Goal: Task Accomplishment & Management: Use online tool/utility

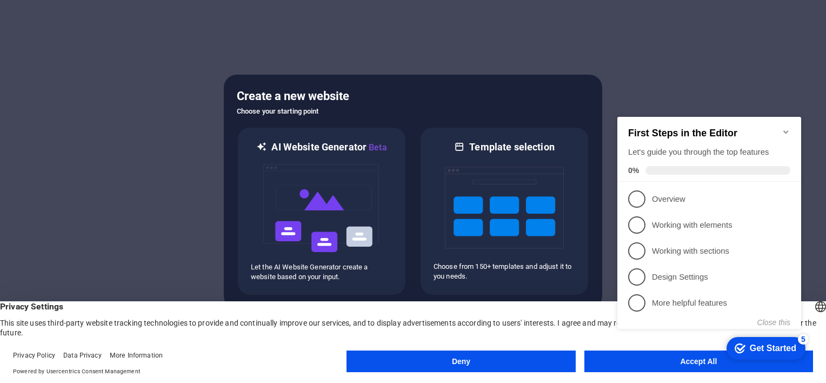
click at [435, 361] on button "Deny" at bounding box center [461, 361] width 229 height 22
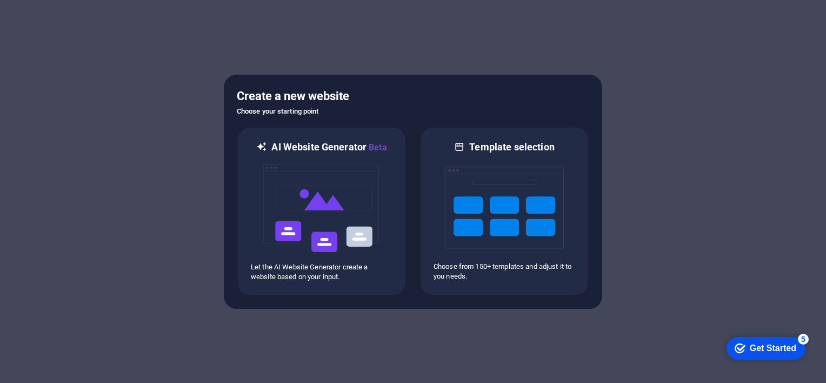
click at [777, 350] on div "Get Started" at bounding box center [773, 348] width 46 height 10
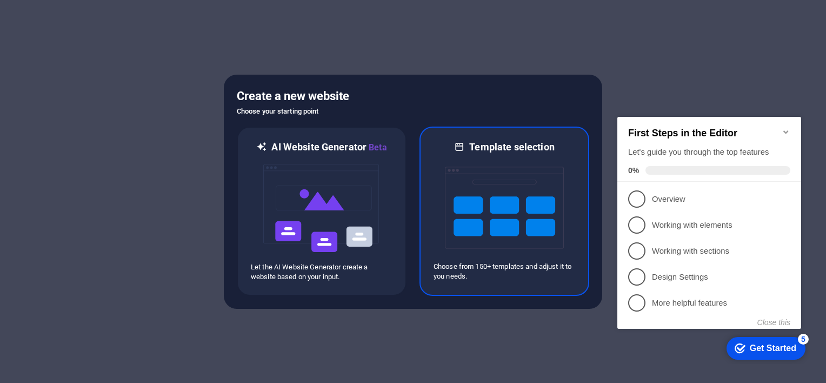
click at [437, 205] on div at bounding box center [505, 208] width 142 height 108
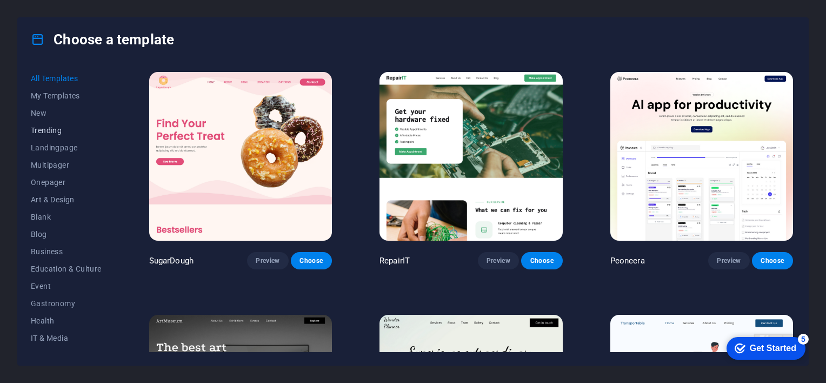
click at [49, 130] on span "Trending" at bounding box center [66, 130] width 71 height 9
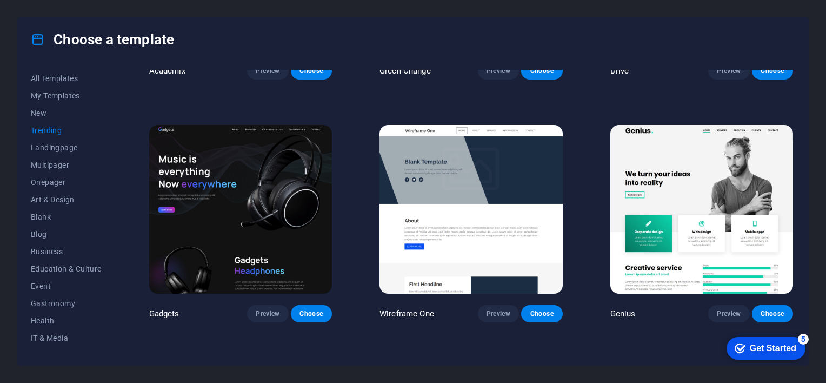
scroll to position [674, 0]
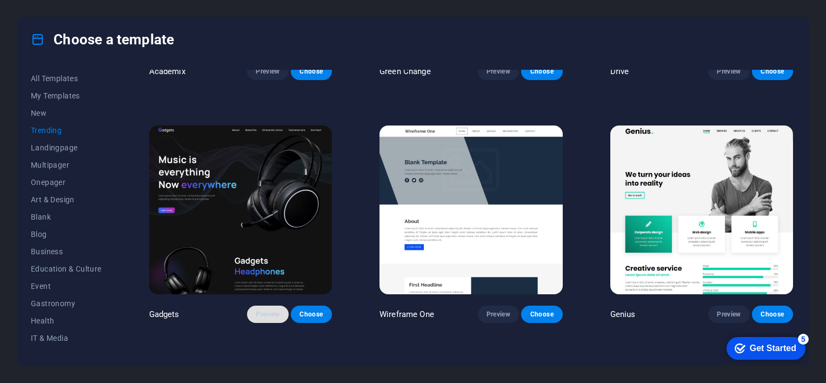
click at [262, 312] on span "Preview" at bounding box center [268, 314] width 24 height 9
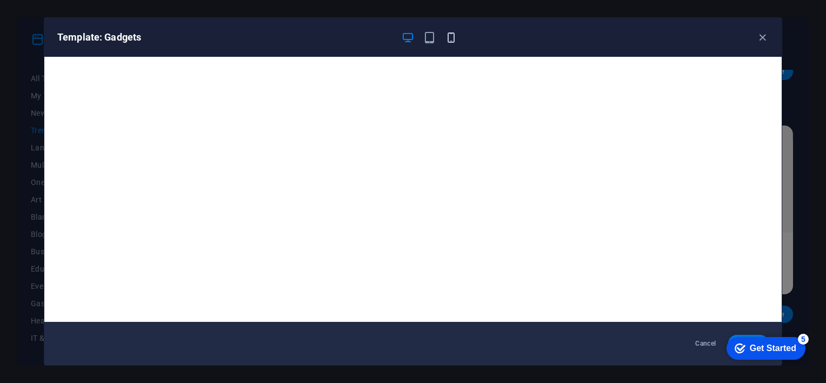
click at [450, 42] on icon "button" at bounding box center [451, 37] width 12 height 12
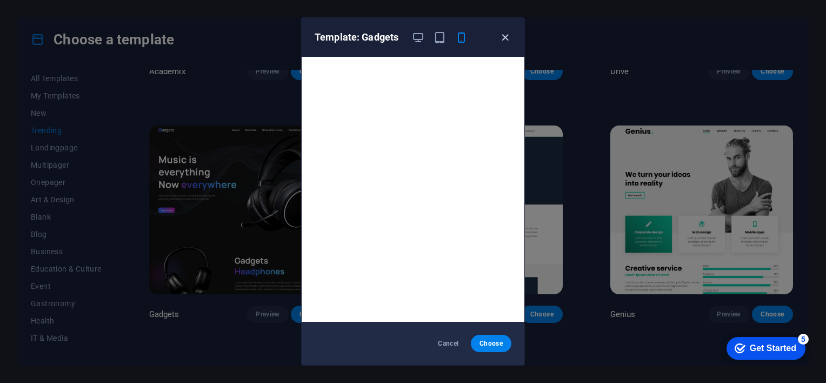
click at [506, 38] on icon "button" at bounding box center [505, 37] width 12 height 12
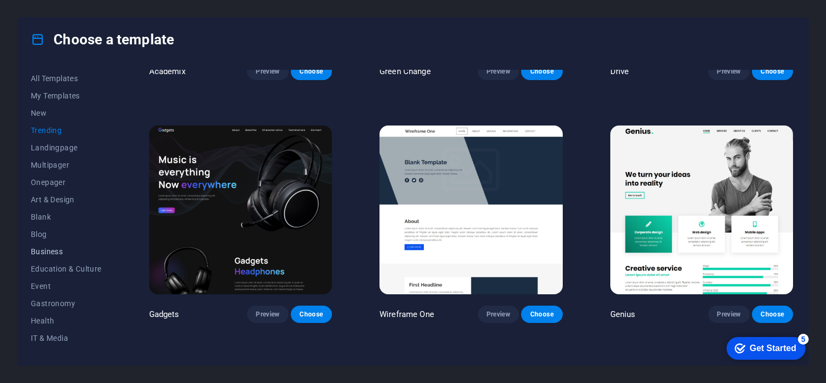
scroll to position [2, 0]
click at [54, 249] on span "Business" at bounding box center [66, 249] width 71 height 9
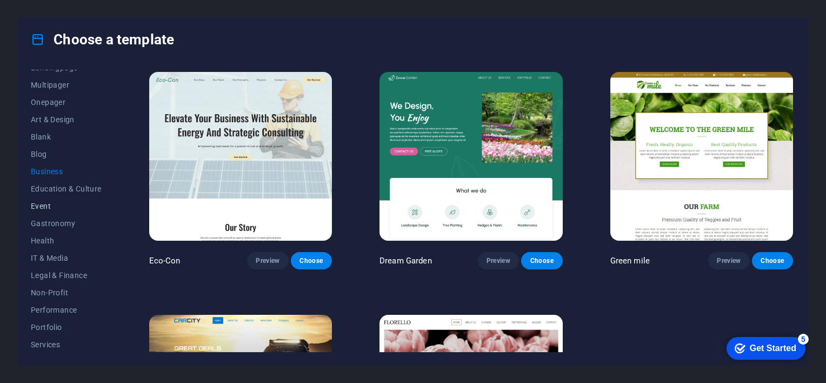
scroll to position [87, 0]
click at [51, 244] on button "IT & Media" at bounding box center [66, 251] width 71 height 17
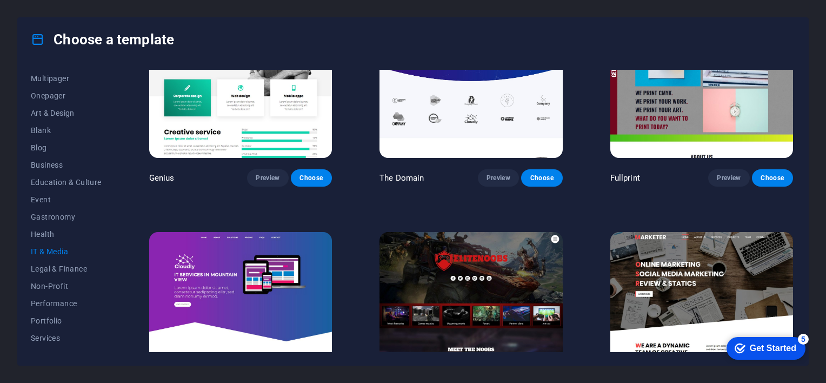
scroll to position [641, 0]
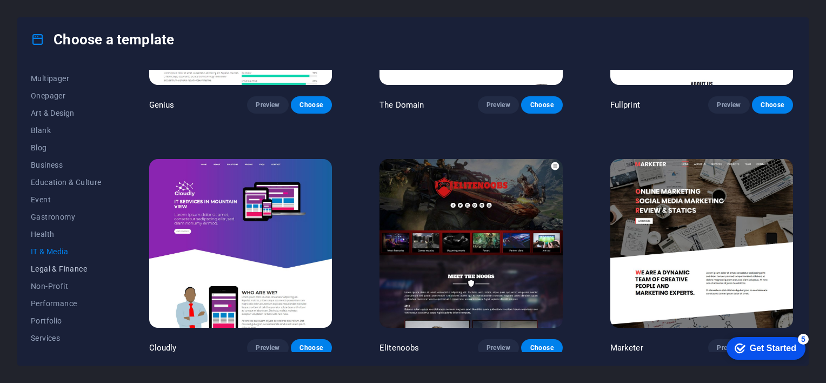
click at [54, 261] on button "Legal & Finance" at bounding box center [66, 268] width 71 height 17
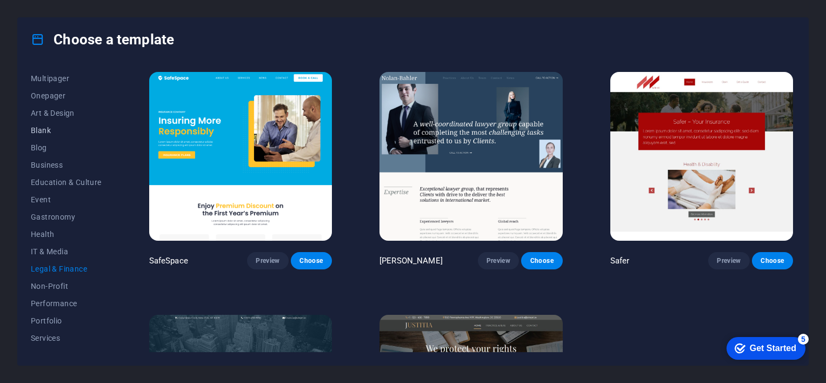
click at [46, 132] on span "Blank" at bounding box center [66, 130] width 71 height 9
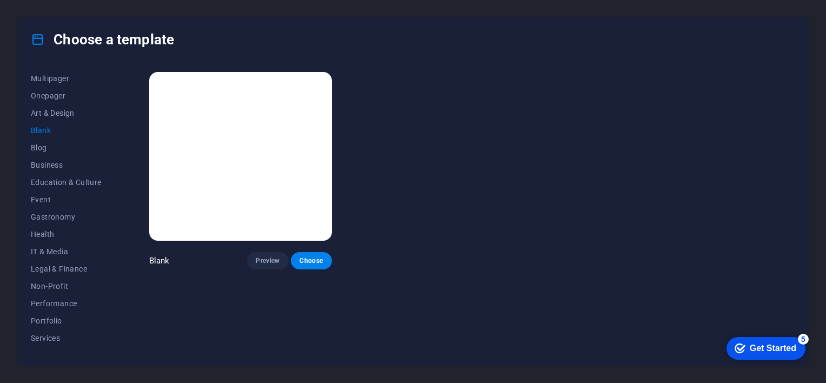
click at [46, 132] on span "Blank" at bounding box center [66, 130] width 71 height 9
click at [43, 164] on span "Business" at bounding box center [66, 165] width 71 height 9
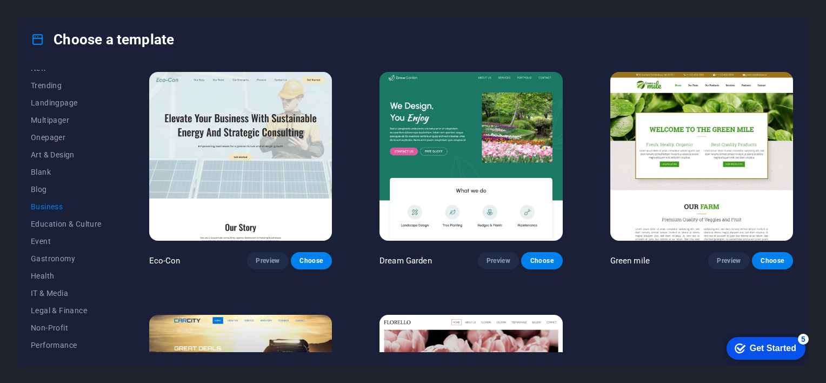
scroll to position [44, 0]
click at [49, 135] on span "Onepager" at bounding box center [66, 138] width 71 height 9
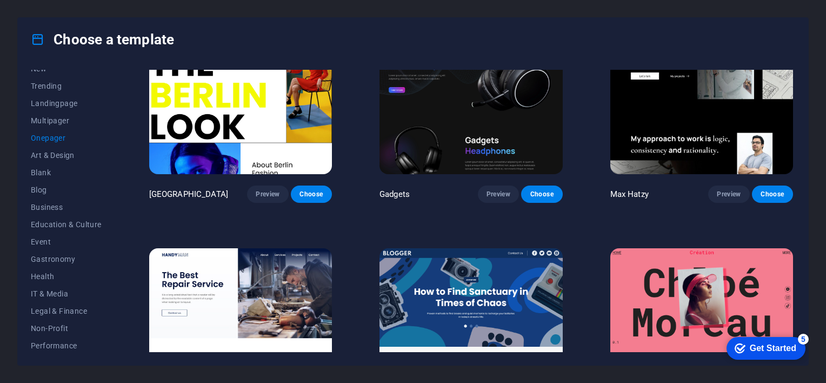
scroll to position [1036, 0]
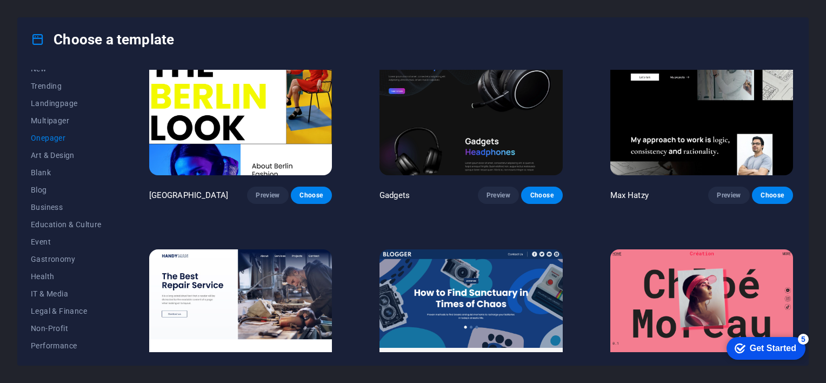
click at [752, 353] on div "Get Started" at bounding box center [773, 348] width 46 height 10
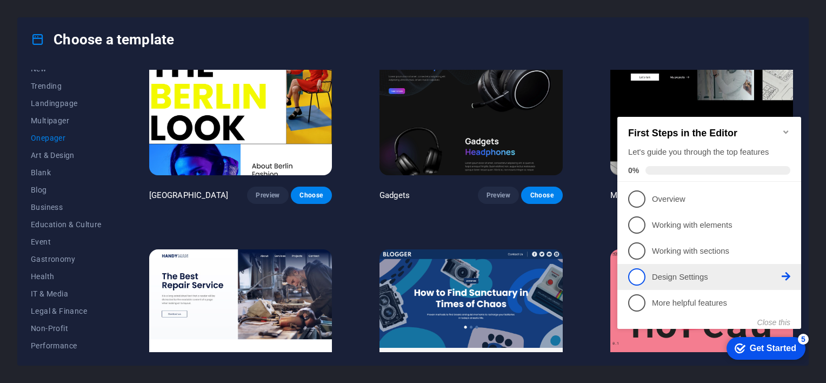
click at [705, 271] on p "Design Settings - incomplete" at bounding box center [717, 276] width 130 height 11
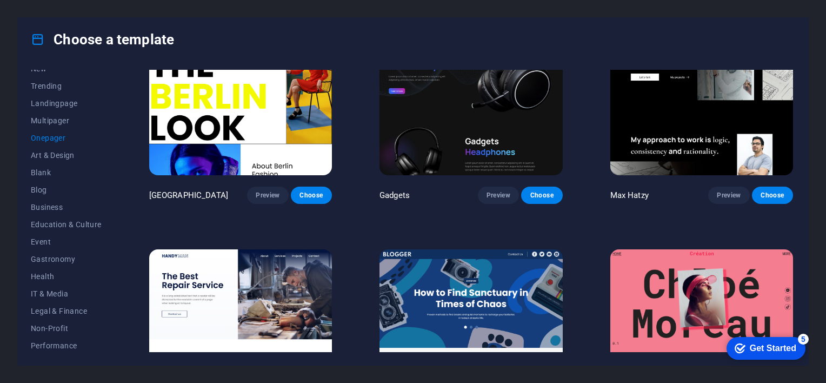
click at [775, 343] on div "Get Started" at bounding box center [773, 348] width 46 height 10
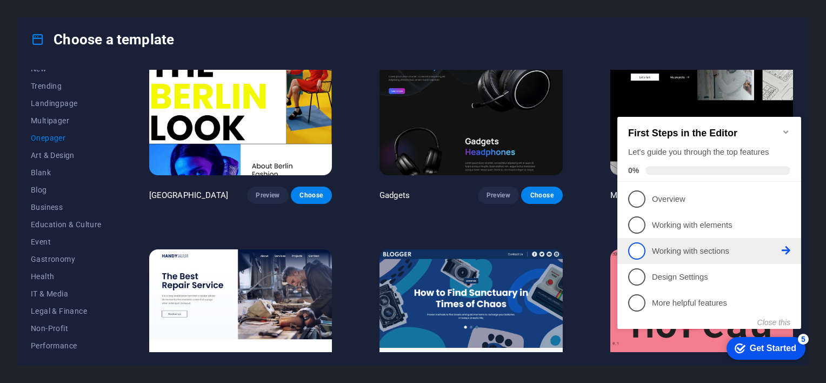
click at [693, 256] on link "3 Working with sections - incomplete" at bounding box center [709, 250] width 162 height 17
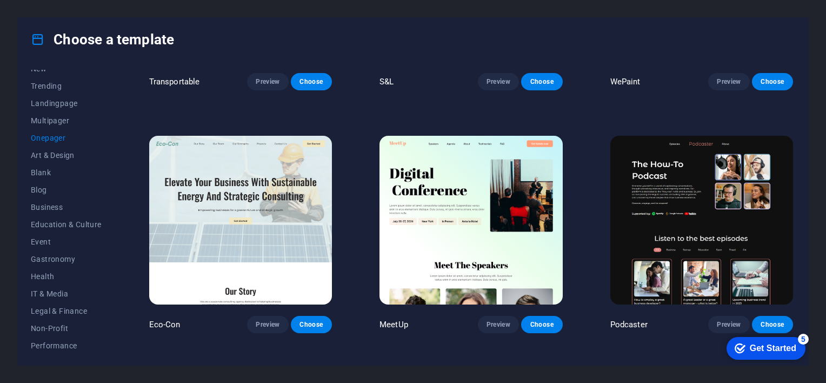
scroll to position [0, 0]
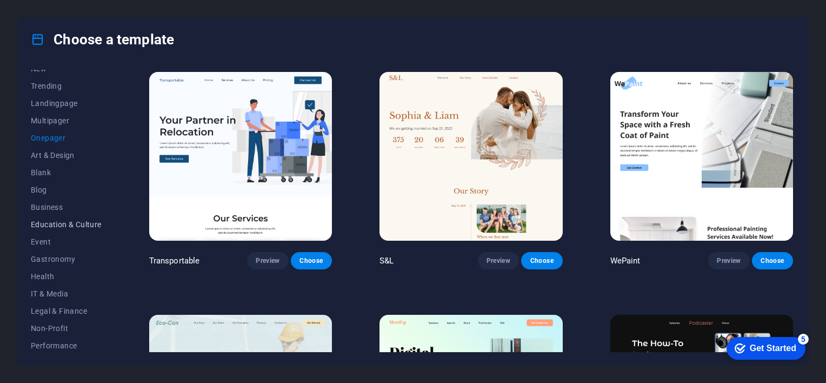
click at [66, 223] on span "Education & Culture" at bounding box center [66, 224] width 71 height 9
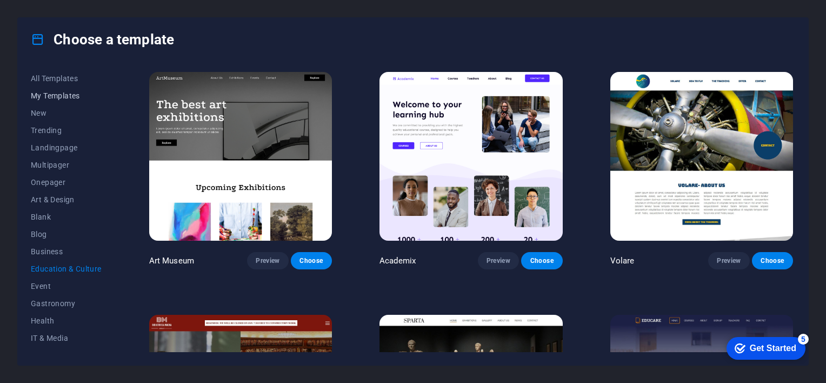
click at [53, 95] on span "My Templates" at bounding box center [66, 95] width 71 height 9
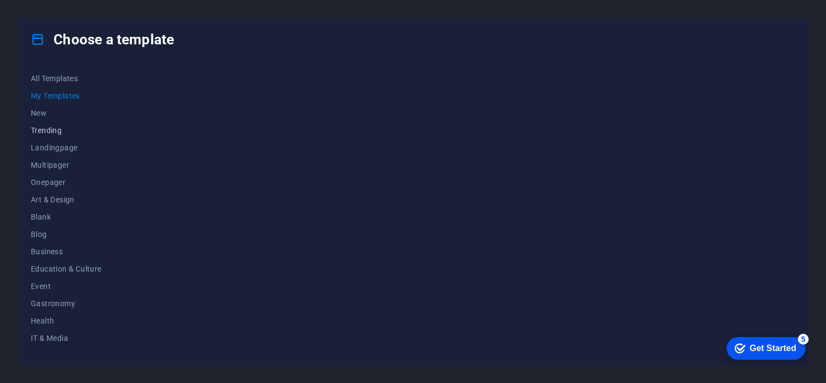
click at [45, 126] on span "Trending" at bounding box center [66, 130] width 71 height 9
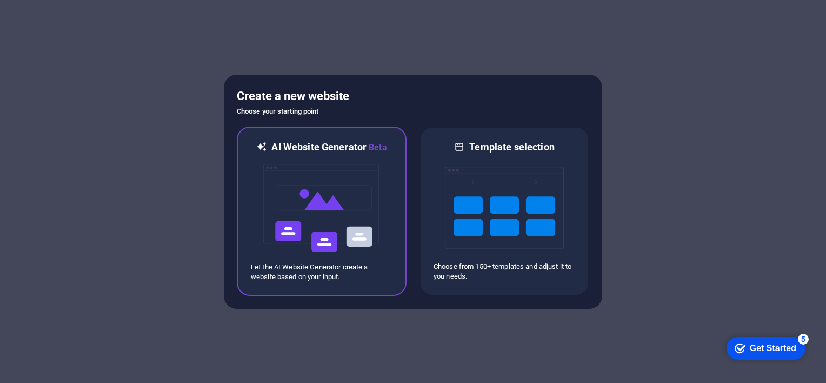
click at [357, 192] on img at bounding box center [321, 208] width 119 height 108
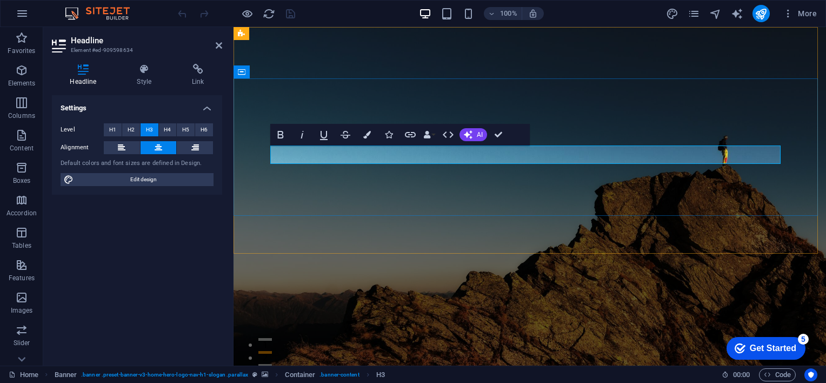
click at [218, 45] on icon at bounding box center [219, 45] width 6 height 9
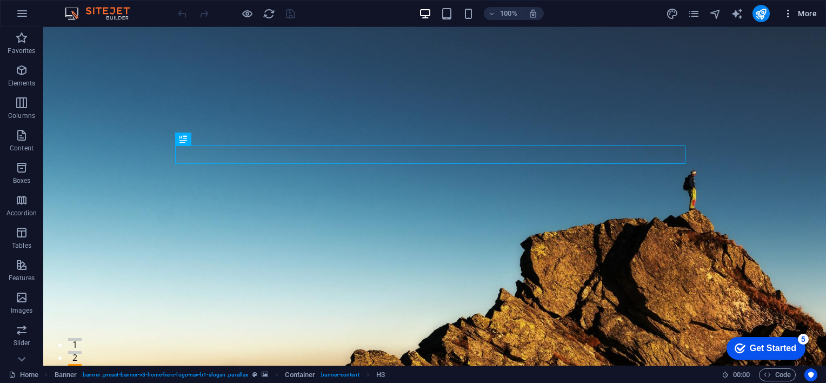
click at [785, 16] on icon "button" at bounding box center [788, 13] width 11 height 11
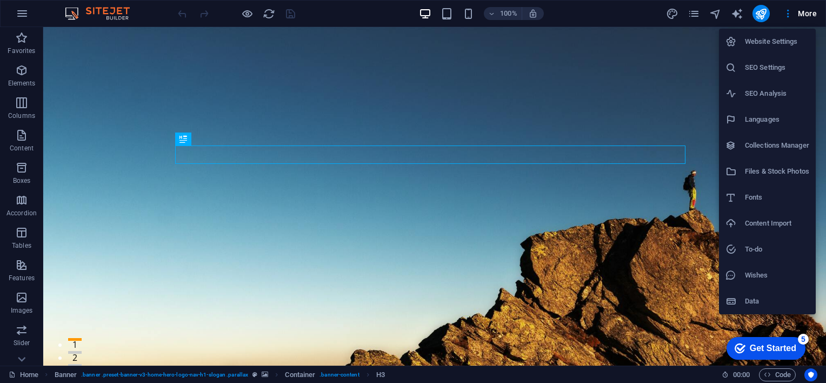
drag, startPoint x: 824, startPoint y: 74, endPoint x: 826, endPoint y: 86, distance: 12.5
click at [826, 86] on html "Siptico Home Favorites Elements Columns Content Boxes Accordion Tables Features…" at bounding box center [413, 191] width 826 height 383
click at [816, 59] on li "SEO Settings" at bounding box center [767, 68] width 97 height 26
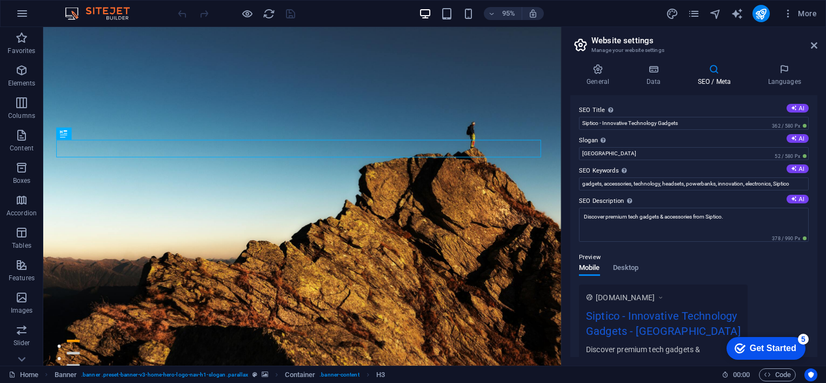
click at [812, 37] on h2 "Website settings" at bounding box center [704, 41] width 226 height 10
click at [816, 45] on icon at bounding box center [814, 45] width 6 height 9
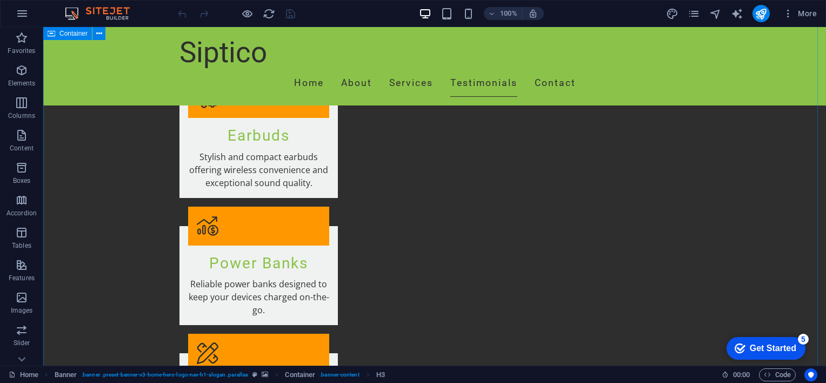
scroll to position [1209, 0]
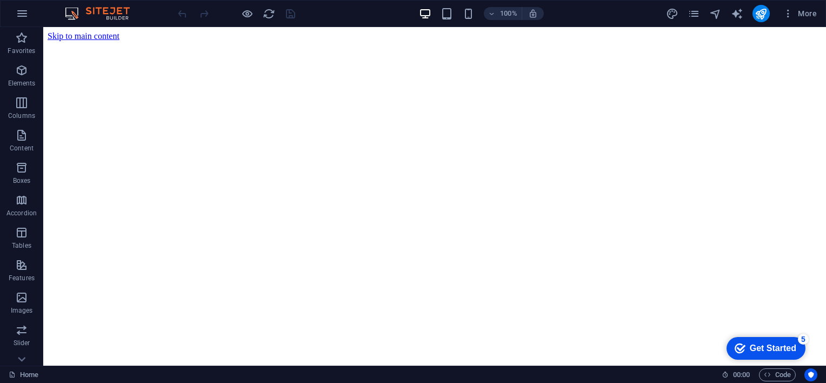
scroll to position [0, 0]
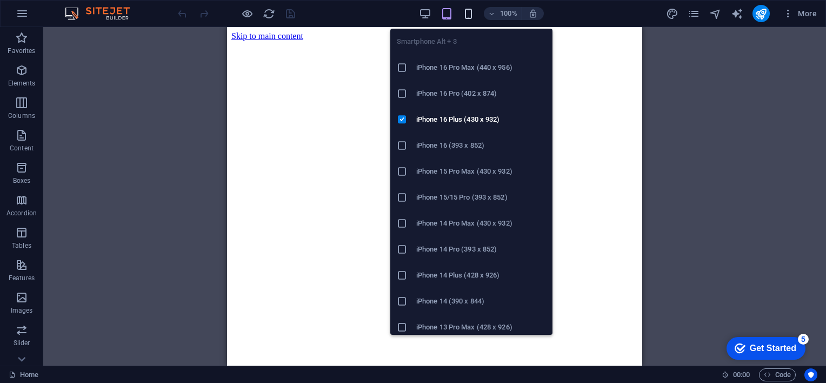
click at [464, 15] on icon "button" at bounding box center [468, 14] width 12 height 12
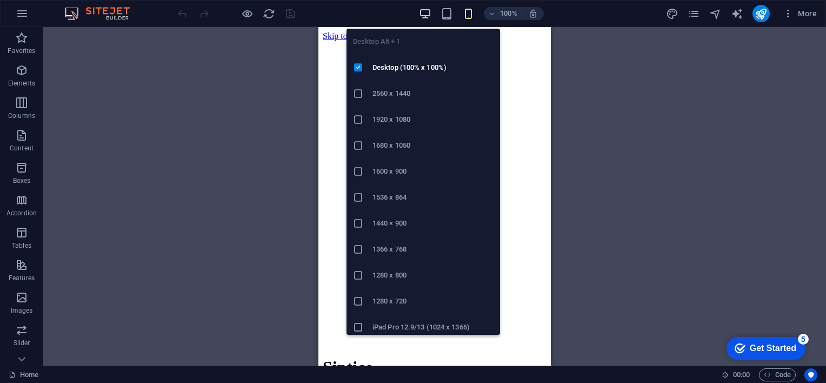
click at [421, 11] on icon "button" at bounding box center [425, 14] width 12 height 12
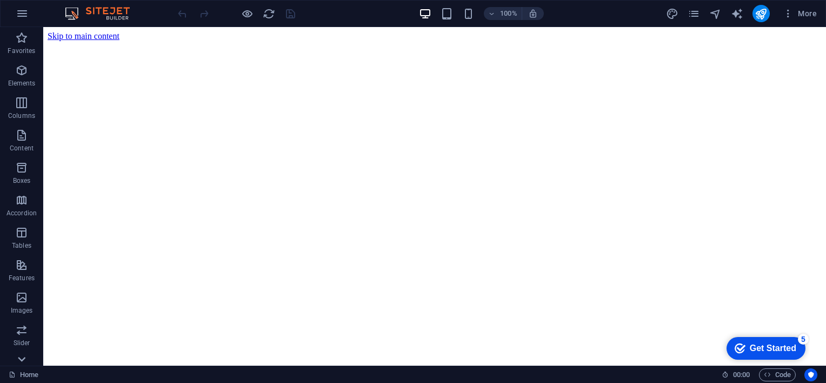
click at [19, 360] on icon at bounding box center [21, 358] width 15 height 15
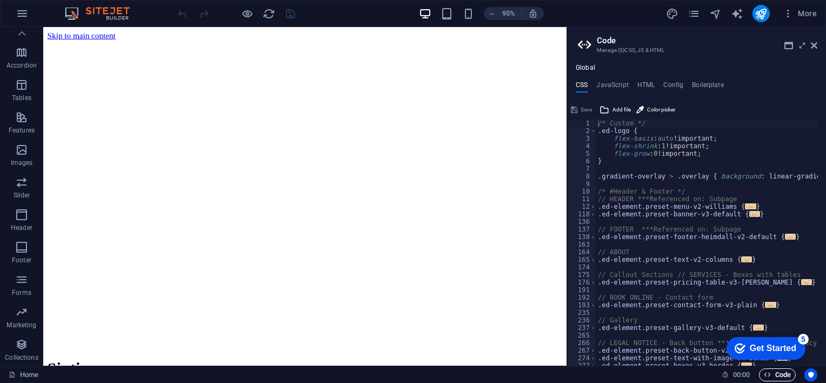
drag, startPoint x: 814, startPoint y: 43, endPoint x: 760, endPoint y: 1, distance: 68.6
click at [814, 43] on icon at bounding box center [814, 45] width 6 height 9
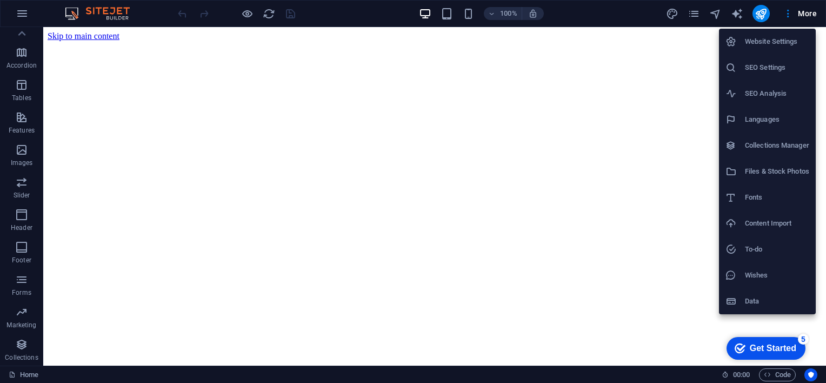
click at [786, 9] on div at bounding box center [413, 191] width 826 height 383
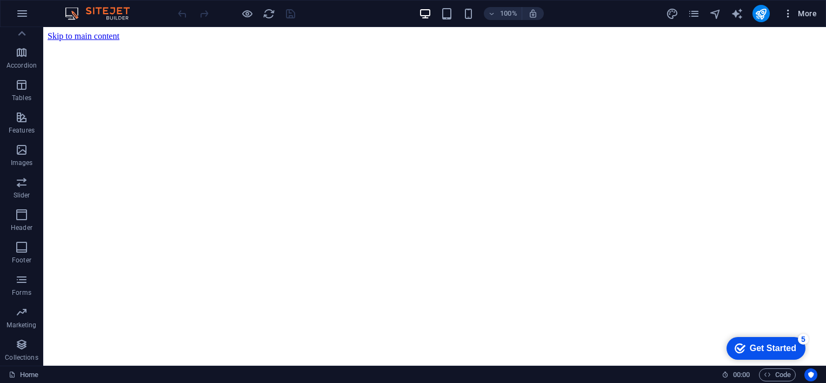
click at [788, 13] on icon "button" at bounding box center [788, 13] width 11 height 11
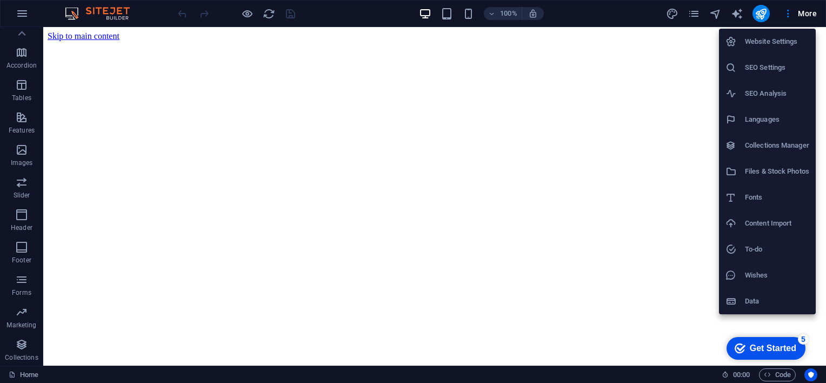
click at [770, 38] on h6 "Website Settings" at bounding box center [777, 41] width 64 height 13
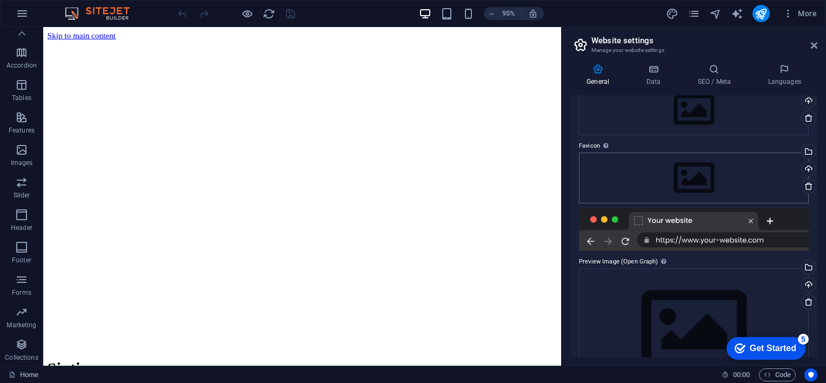
scroll to position [107, 0]
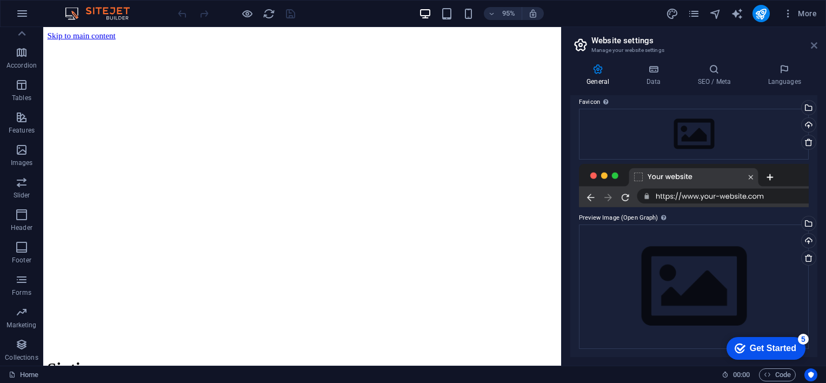
click at [813, 48] on icon at bounding box center [814, 45] width 6 height 9
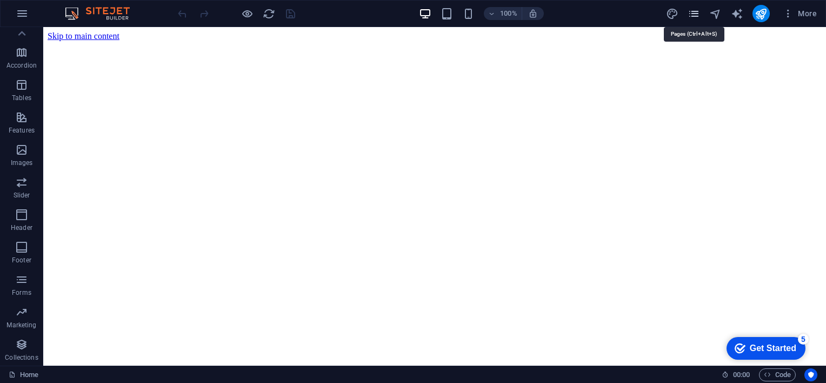
click at [693, 10] on icon "pages" at bounding box center [694, 14] width 12 height 12
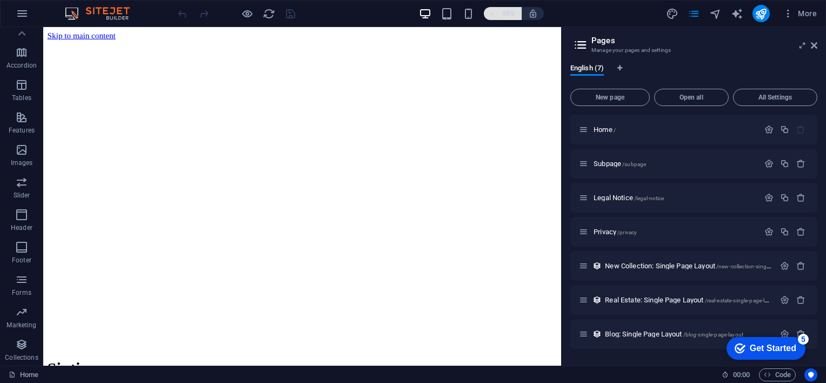
click at [511, 13] on h6 "95%" at bounding box center [508, 13] width 17 height 13
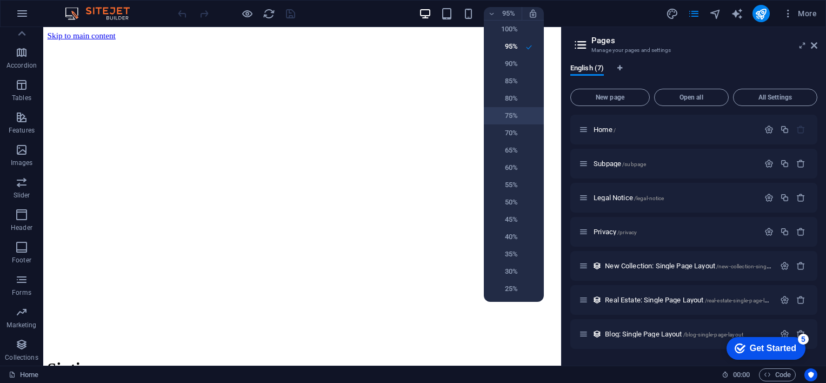
click at [537, 116] on li "75%" at bounding box center [514, 115] width 60 height 17
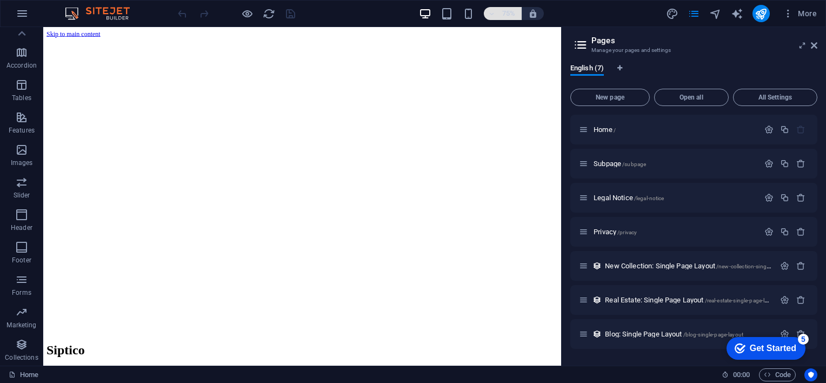
click at [501, 17] on h6 "75%" at bounding box center [508, 13] width 17 height 13
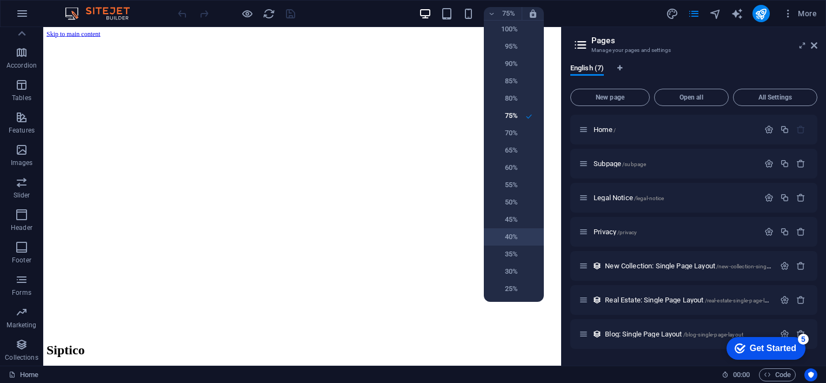
click at [522, 242] on li "40%" at bounding box center [514, 236] width 60 height 17
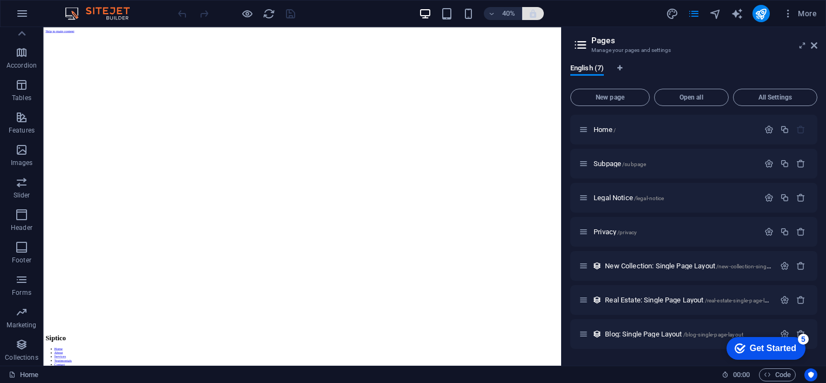
click at [540, 14] on button "button" at bounding box center [533, 13] width 22 height 13
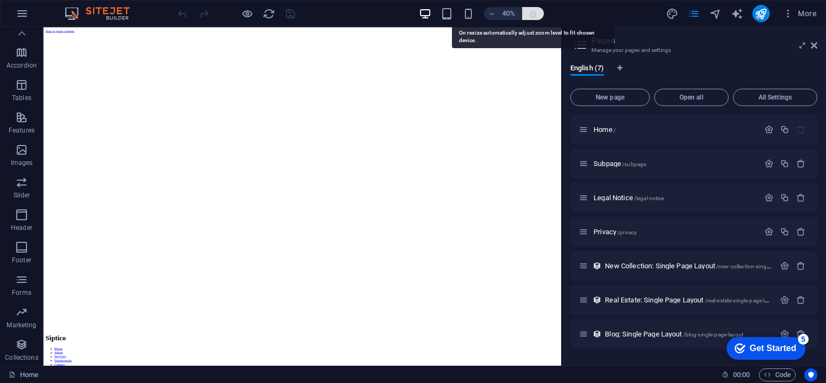
click at [533, 16] on icon "button" at bounding box center [533, 14] width 10 height 10
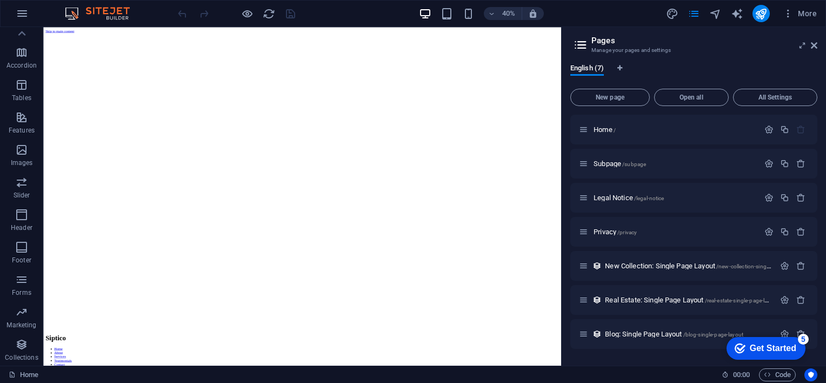
click at [92, 17] on img at bounding box center [102, 13] width 81 height 13
click at [113, 12] on img at bounding box center [102, 13] width 81 height 13
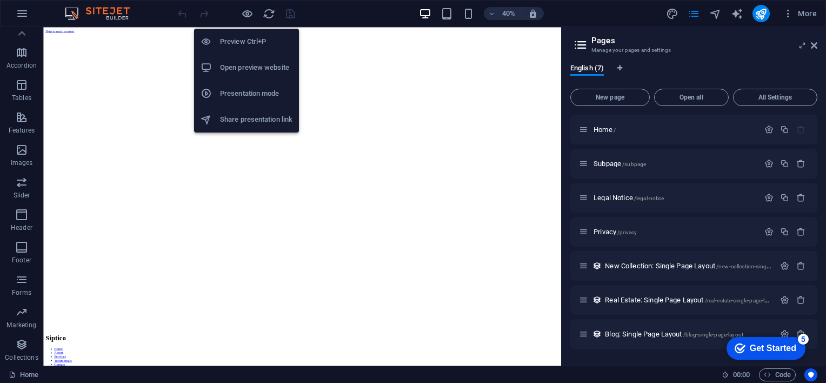
click at [247, 38] on h6 "Preview Ctrl+P" at bounding box center [256, 41] width 72 height 13
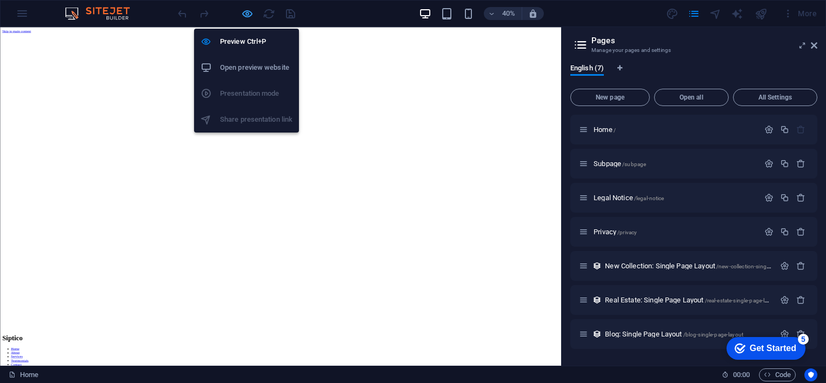
click at [244, 11] on icon "button" at bounding box center [247, 14] width 12 height 12
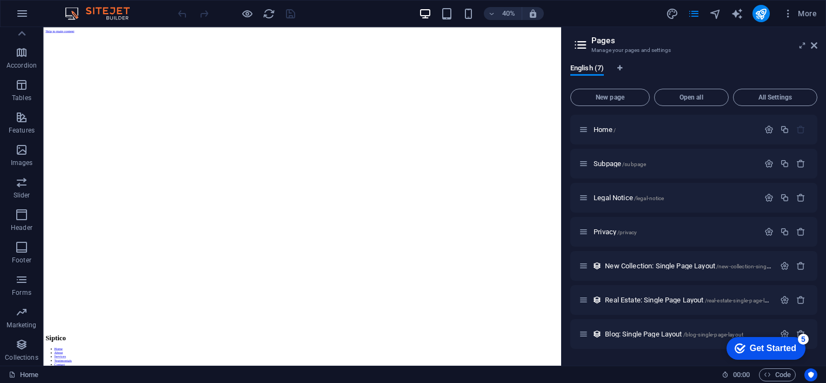
scroll to position [1328, 0]
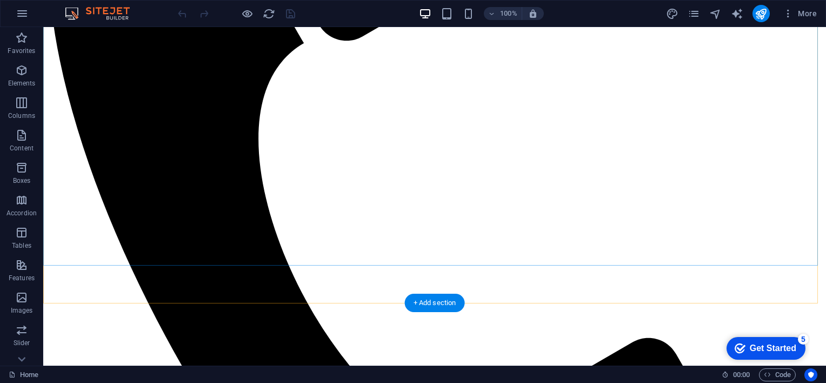
scroll to position [649, 0]
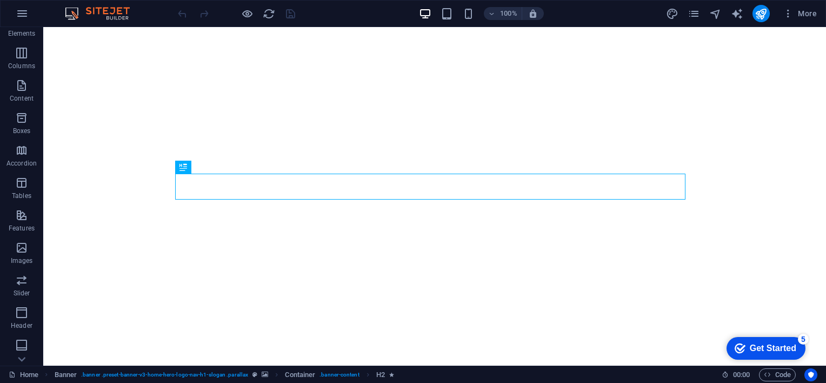
scroll to position [148, 0]
click at [28, 359] on p "Collections" at bounding box center [21, 357] width 33 height 9
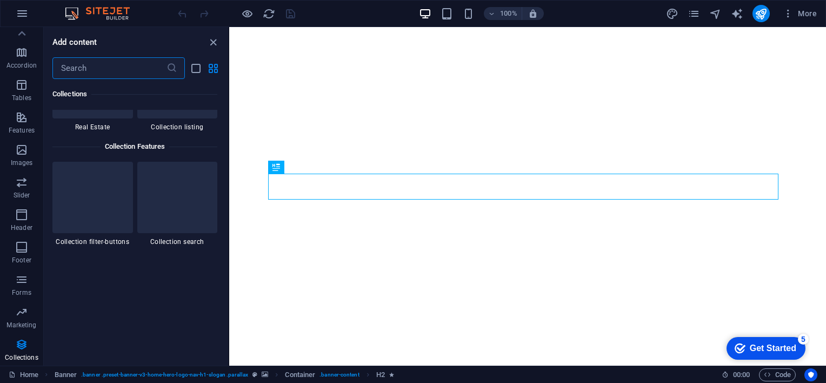
scroll to position [10330, 0]
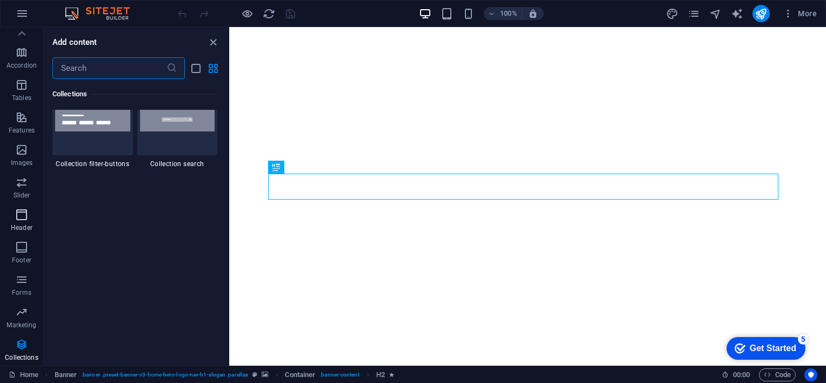
click at [22, 217] on icon "button" at bounding box center [21, 214] width 13 height 13
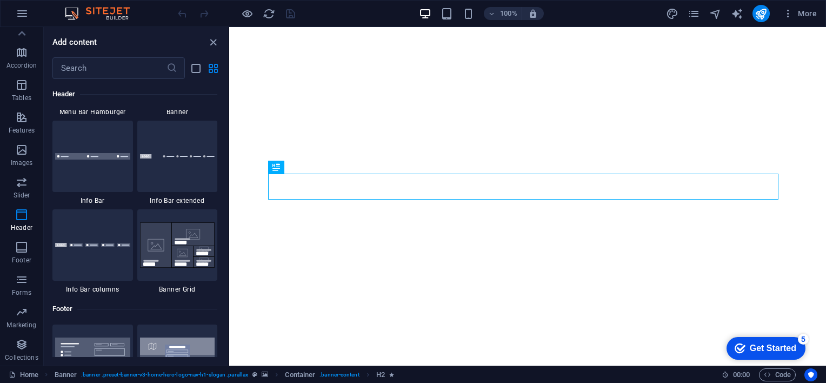
scroll to position [7213, 0]
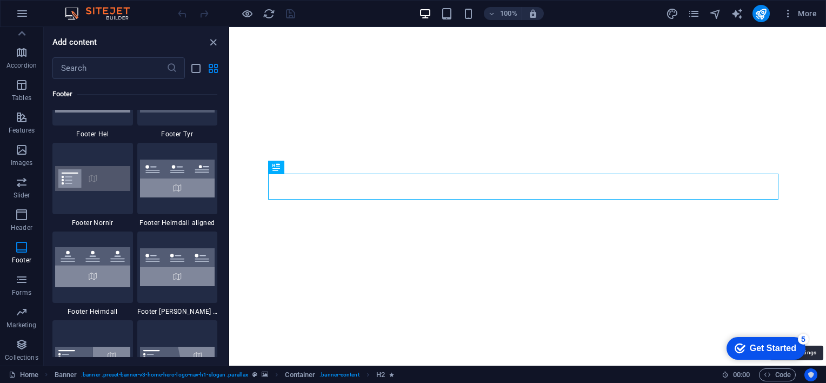
click at [813, 374] on icon "Usercentrics" at bounding box center [811, 375] width 8 height 8
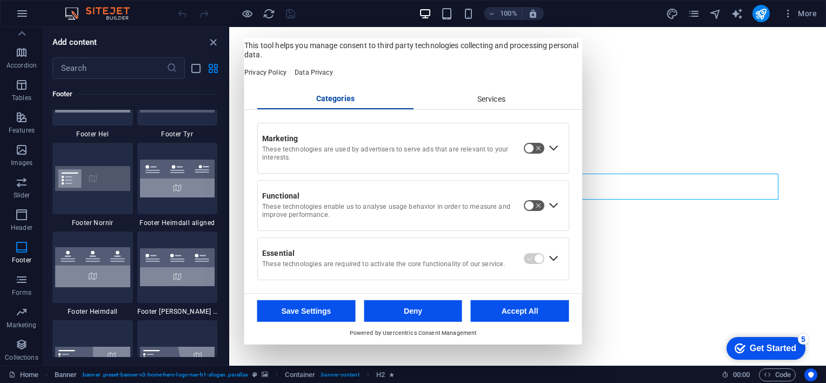
scroll to position [0, 0]
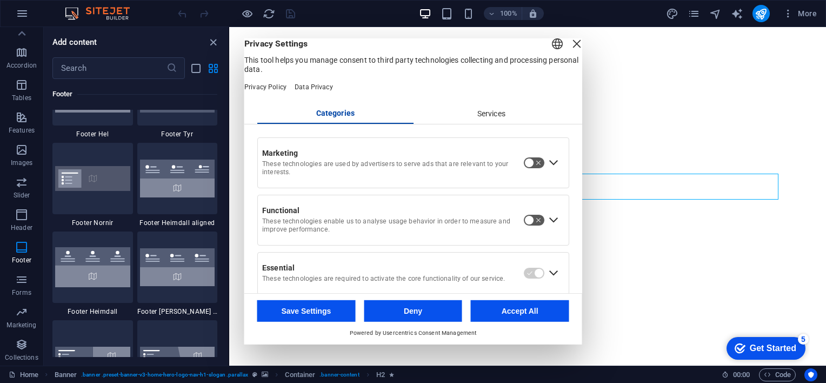
click at [569, 51] on div "Close Layer" at bounding box center [576, 43] width 15 height 15
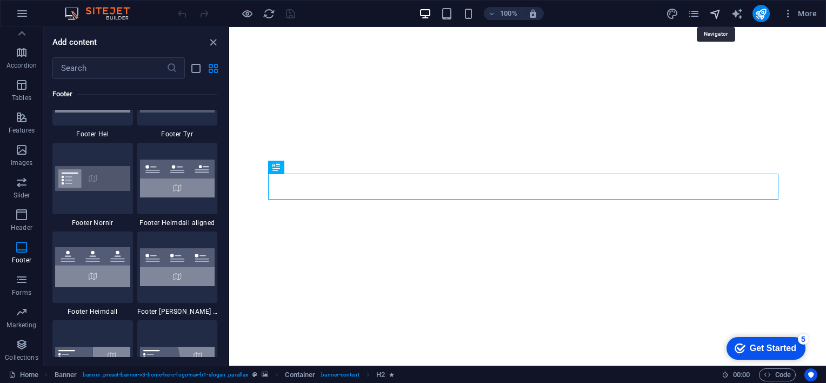
click at [715, 17] on icon "navigator" at bounding box center [715, 14] width 12 height 12
click at [821, 6] on div "100% More" at bounding box center [413, 14] width 825 height 26
click at [816, 12] on span "More" at bounding box center [800, 13] width 34 height 11
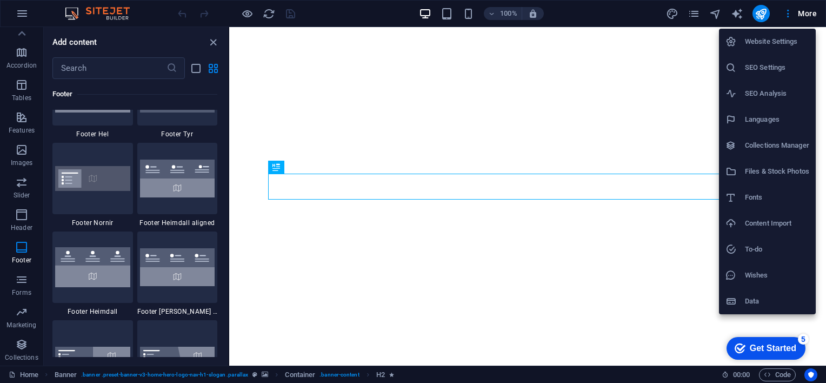
click at [759, 290] on li "Data" at bounding box center [767, 301] width 97 height 26
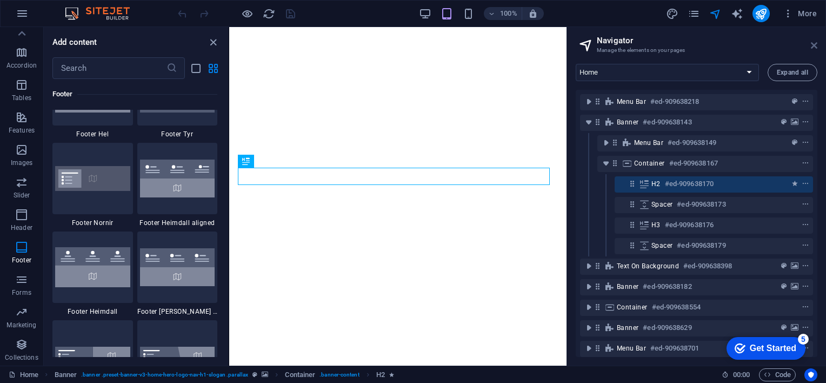
click at [813, 42] on icon at bounding box center [814, 45] width 6 height 9
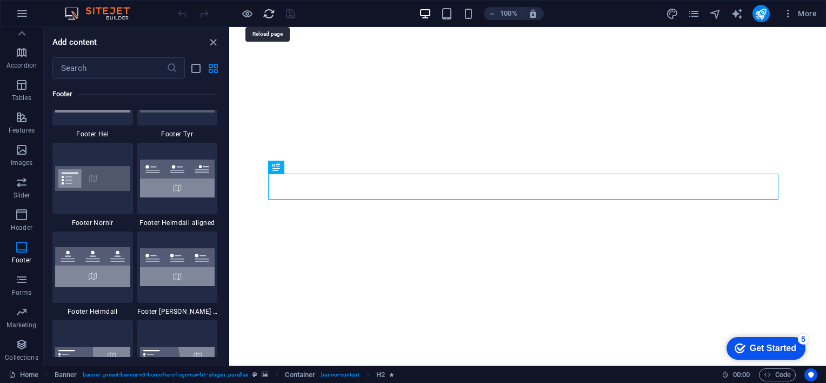
click at [265, 16] on icon "reload" at bounding box center [269, 14] width 12 height 12
click at [215, 42] on icon "close panel" at bounding box center [213, 42] width 12 height 12
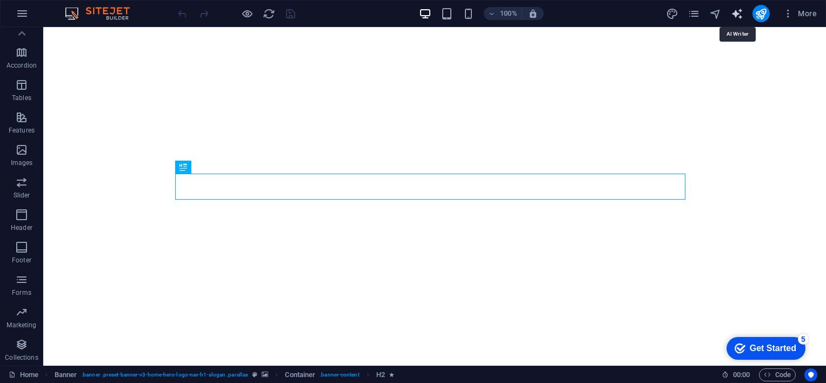
click at [741, 14] on icon "text_generator" at bounding box center [737, 14] width 12 height 12
select select "English"
